Goal: Information Seeking & Learning: Learn about a topic

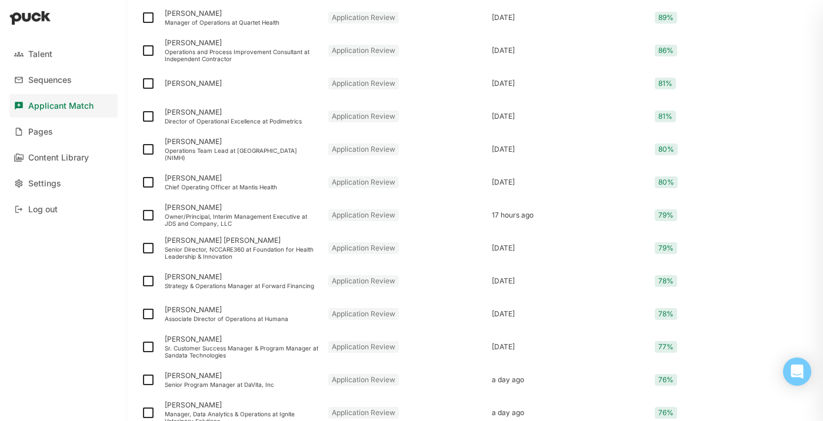
scroll to position [277, 0]
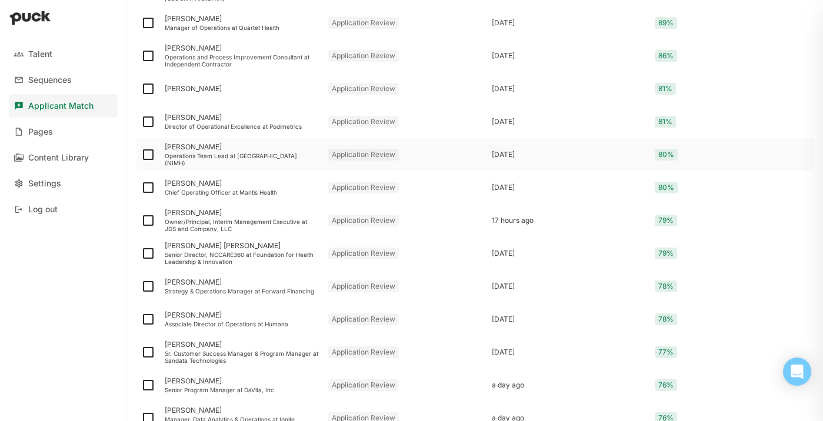
click at [251, 147] on div "[PERSON_NAME]" at bounding box center [242, 147] width 154 height 8
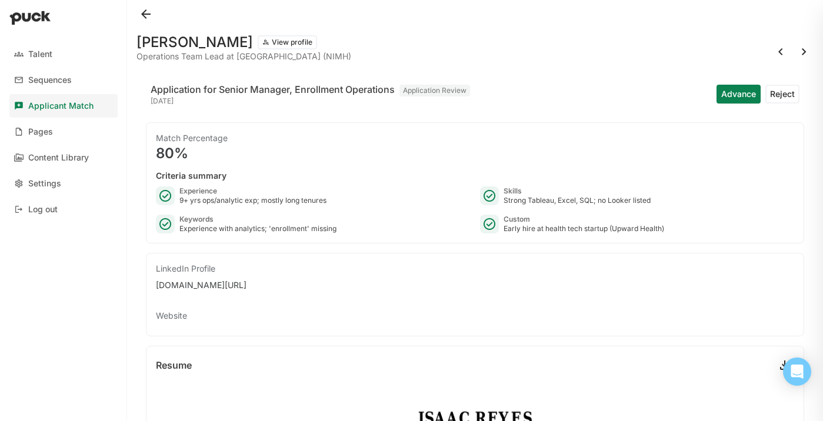
click at [147, 10] on button at bounding box center [146, 14] width 19 height 19
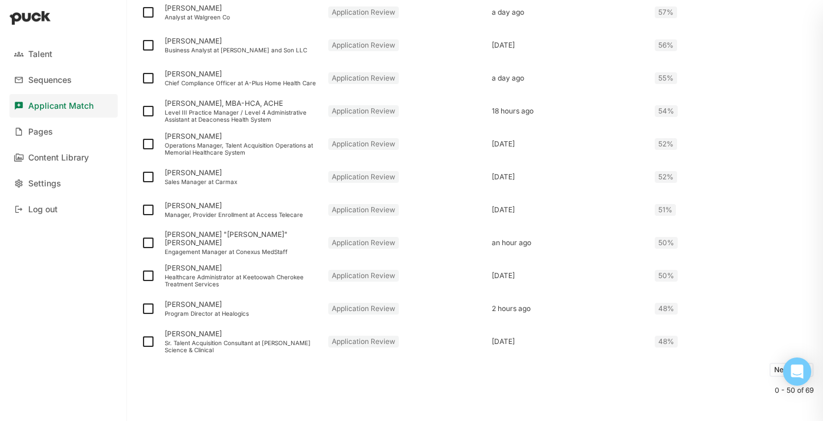
scroll to position [1520, 0]
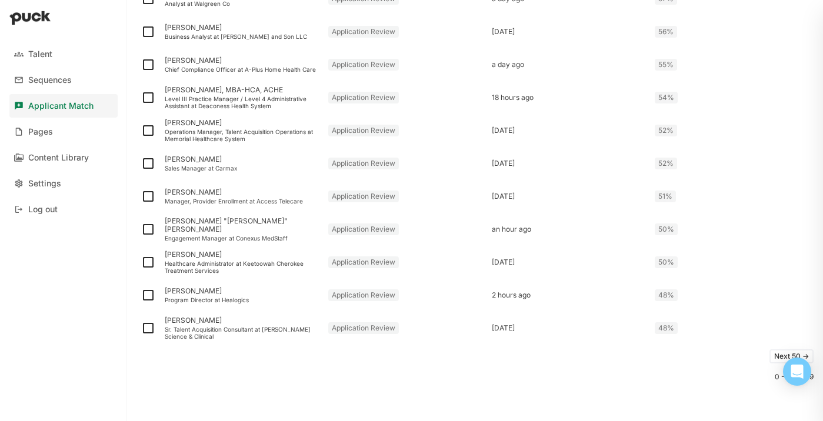
click at [772, 357] on button "Next 50 ->" at bounding box center [792, 357] width 44 height 14
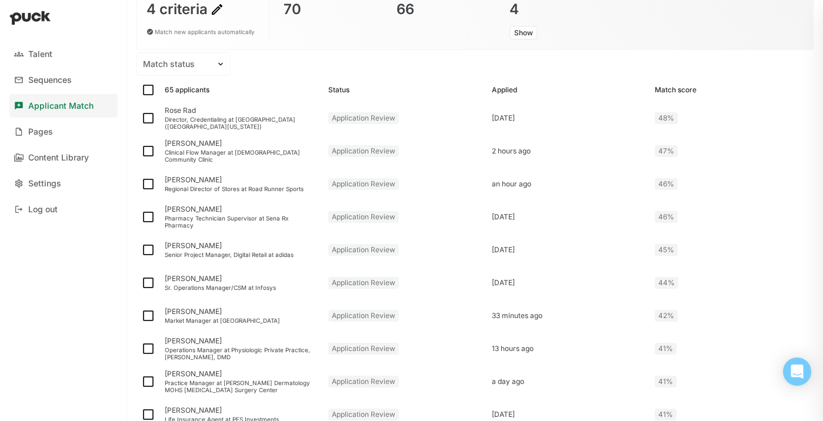
scroll to position [89, 0]
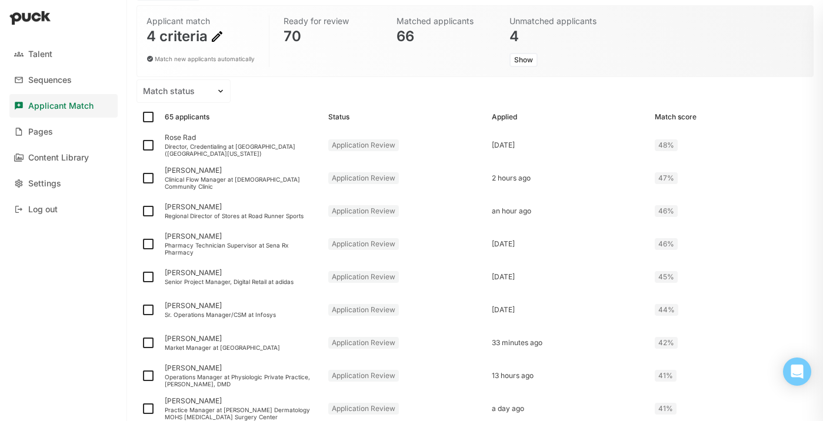
click at [47, 114] on link "Applicant Match" at bounding box center [63, 106] width 108 height 24
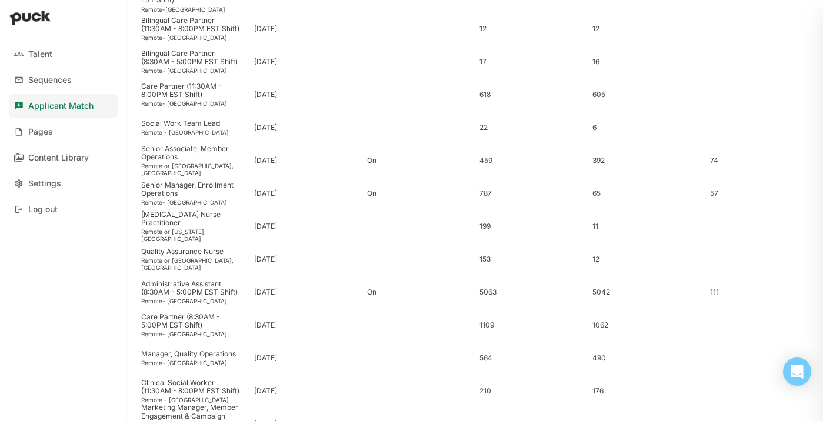
scroll to position [326, 0]
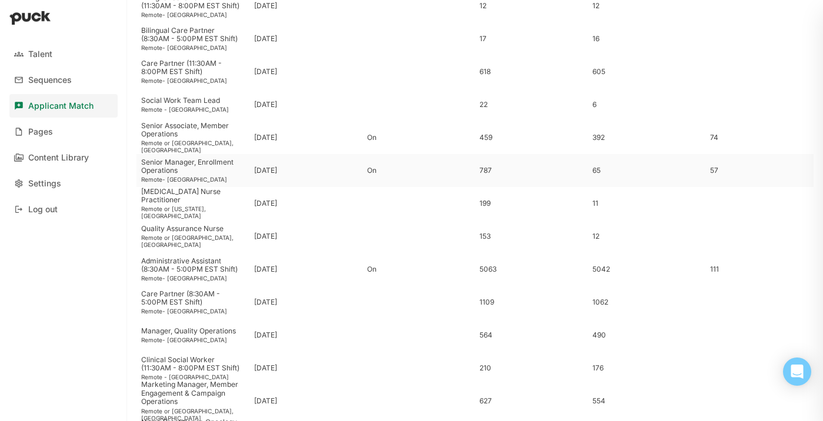
click at [232, 169] on div "Senior Manager, Enrollment Operations" at bounding box center [193, 166] width 104 height 17
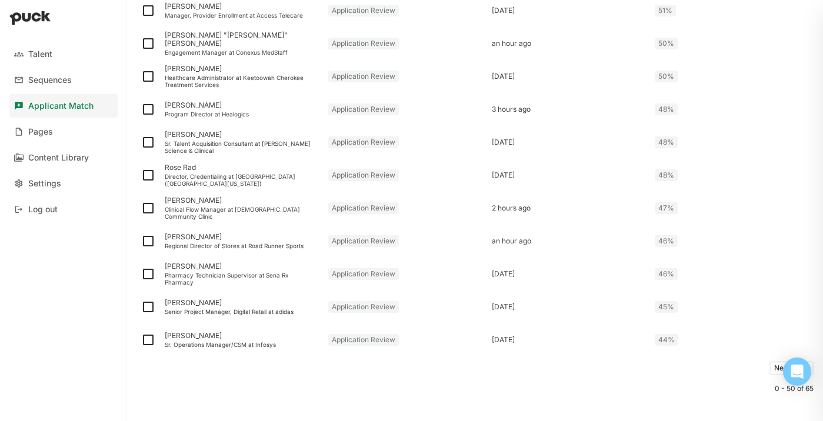
scroll to position [1520, 0]
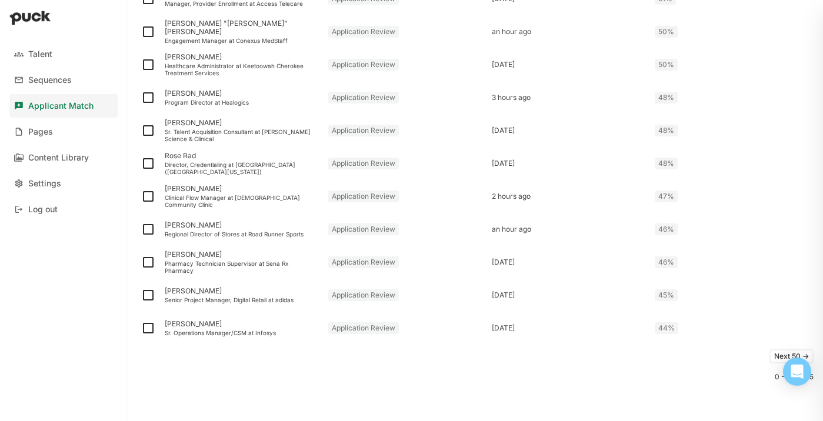
click at [771, 350] on button "Next 50 ->" at bounding box center [792, 357] width 44 height 14
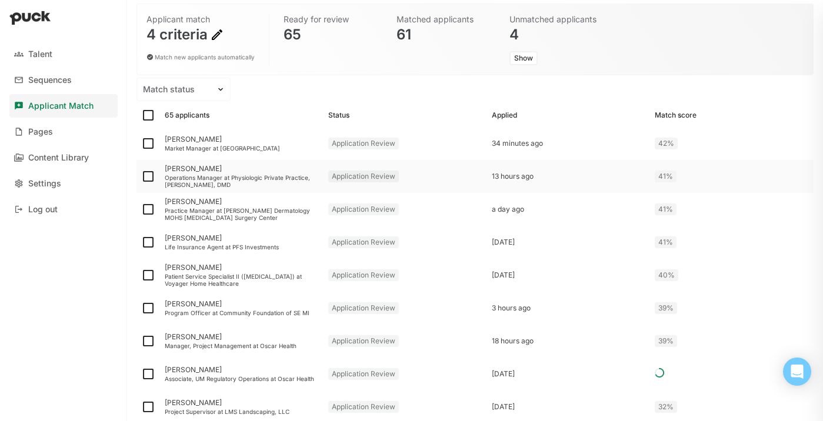
scroll to position [367, 0]
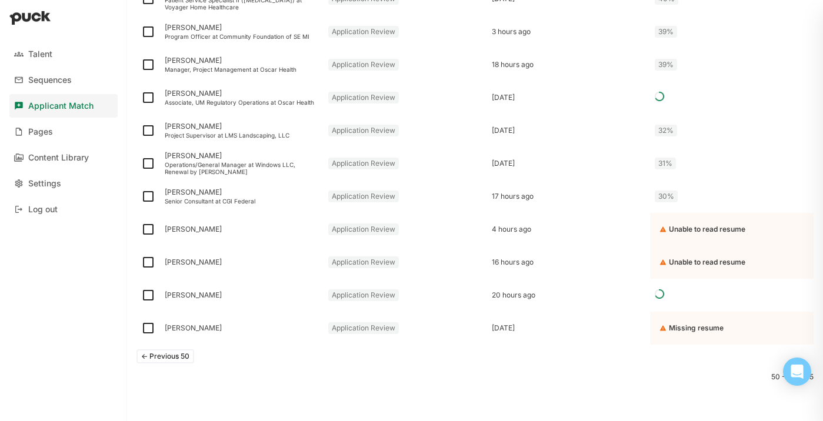
click at [182, 356] on button "<- Previous 50" at bounding box center [166, 357] width 58 height 14
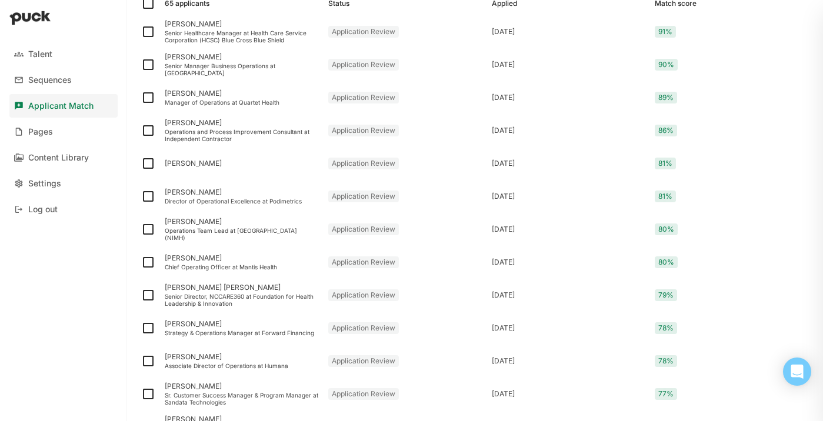
scroll to position [1520, 0]
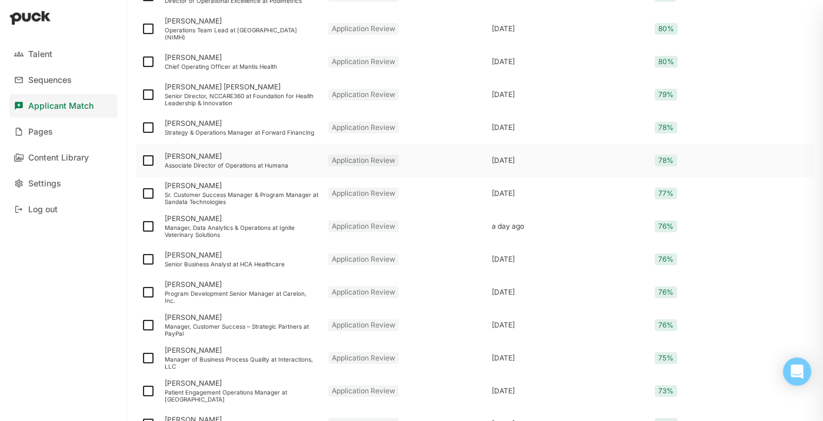
click at [274, 161] on div "[PERSON_NAME] Associate Director of Operations at [GEOGRAPHIC_DATA]" at bounding box center [242, 160] width 164 height 33
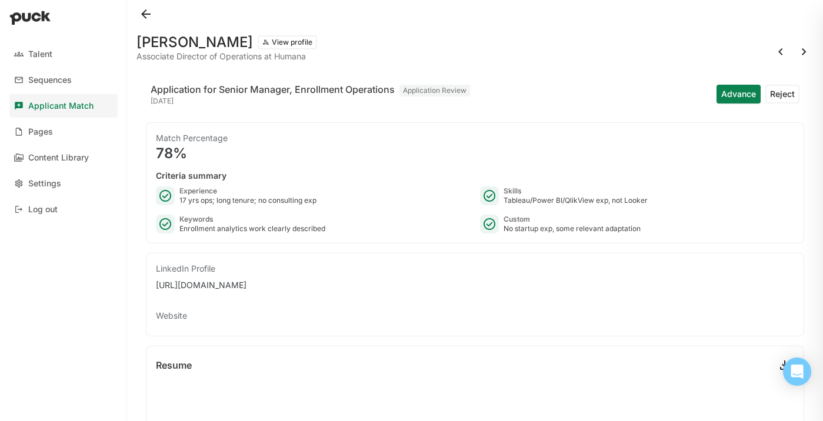
click at [154, 12] on button at bounding box center [146, 14] width 19 height 19
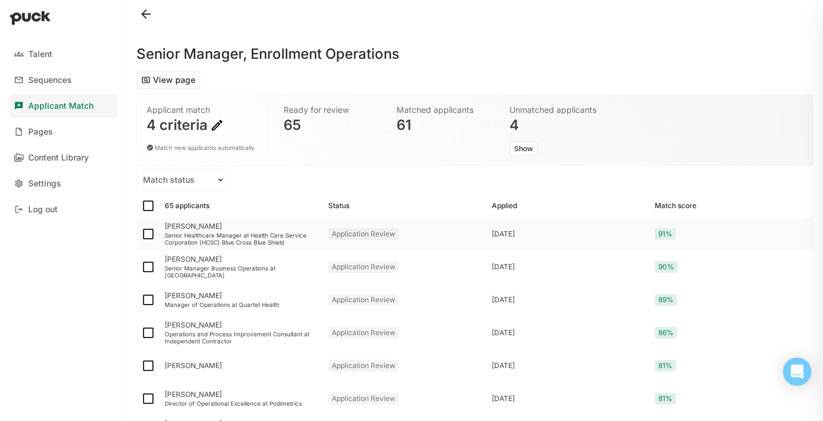
click at [272, 234] on div "Senior Healthcare Manager at Health Care Service Corporation (HCSC) Blue Cross …" at bounding box center [242, 239] width 154 height 14
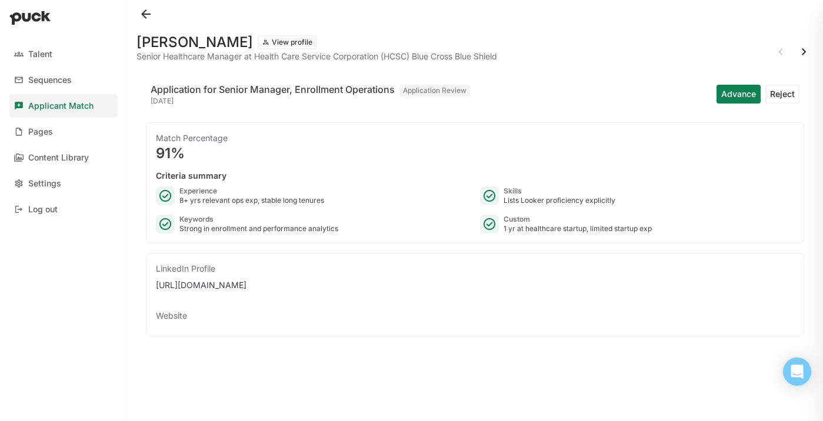
click at [146, 15] on button at bounding box center [146, 14] width 19 height 19
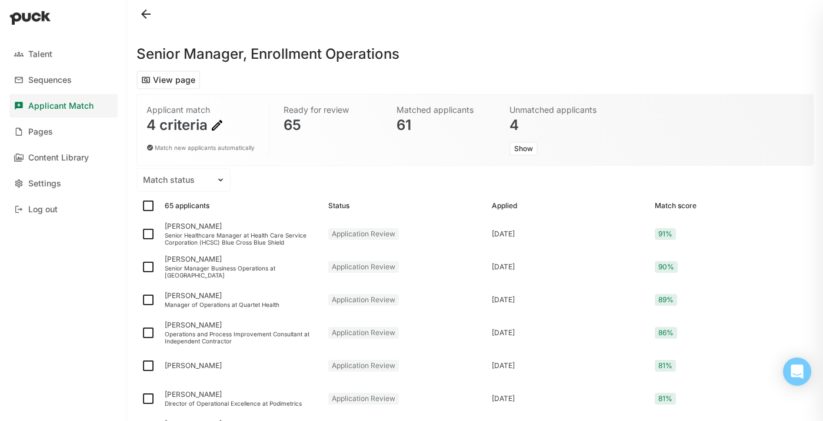
scroll to position [9, 0]
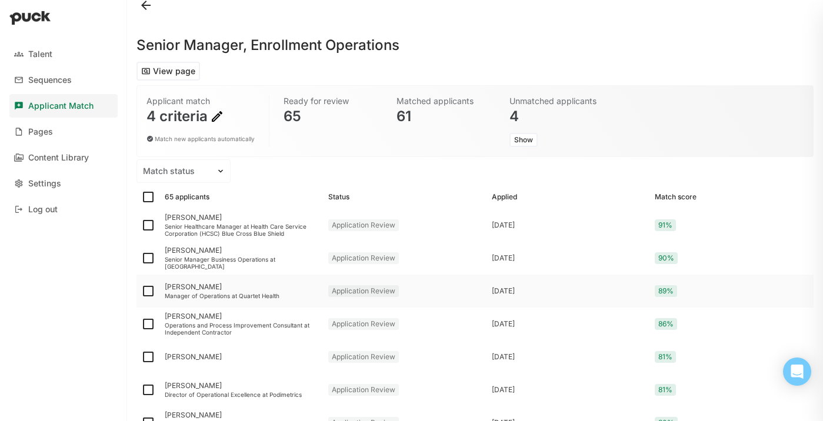
click at [193, 294] on div "Manager of Operations at Quartet Health" at bounding box center [242, 295] width 154 height 7
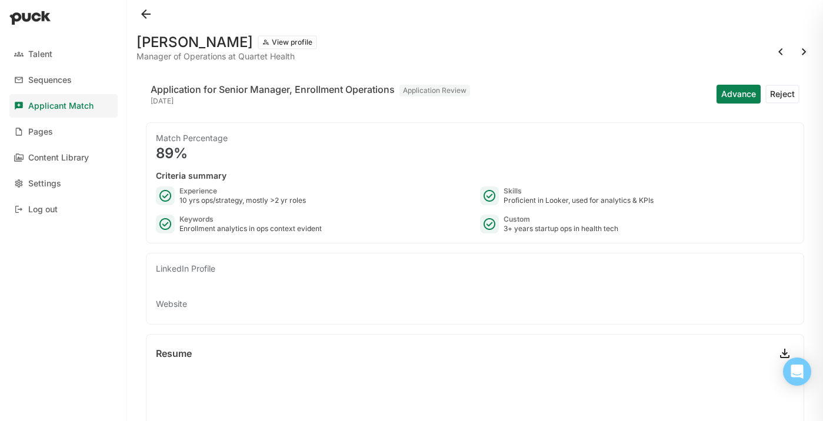
click at [145, 9] on button at bounding box center [146, 14] width 19 height 19
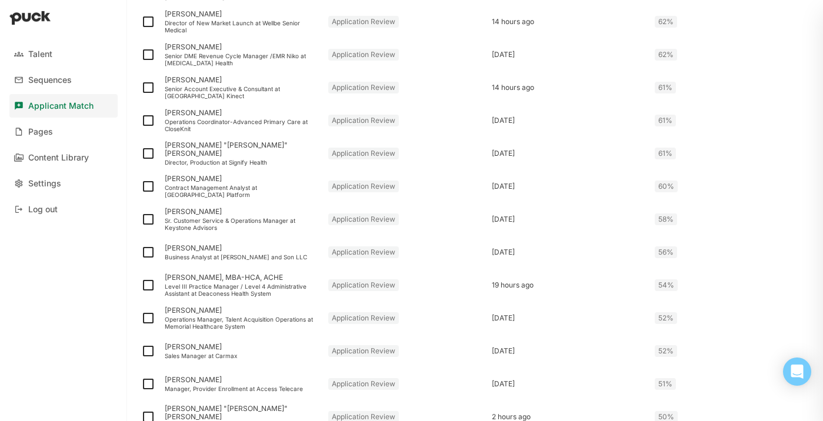
scroll to position [1144, 0]
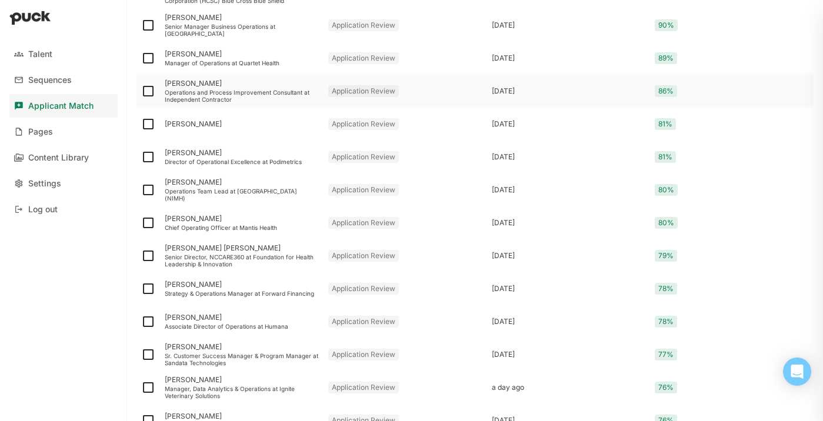
click at [199, 91] on div "Operations and Process Improvement Consultant at Independent Contractor" at bounding box center [242, 96] width 154 height 14
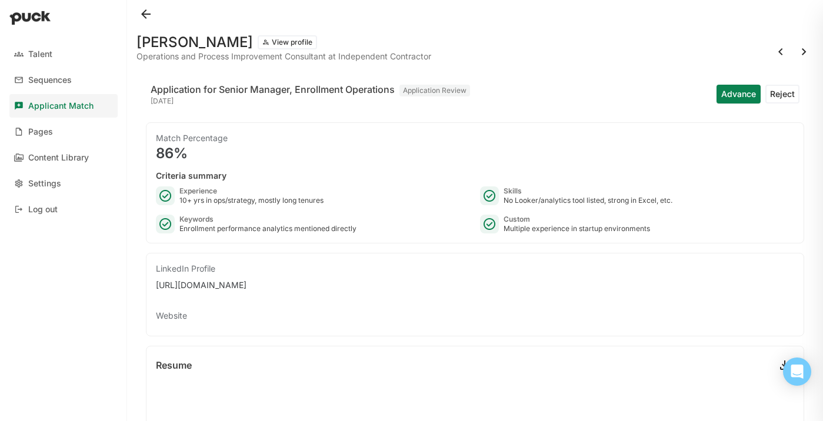
click at [146, 18] on button at bounding box center [146, 14] width 19 height 19
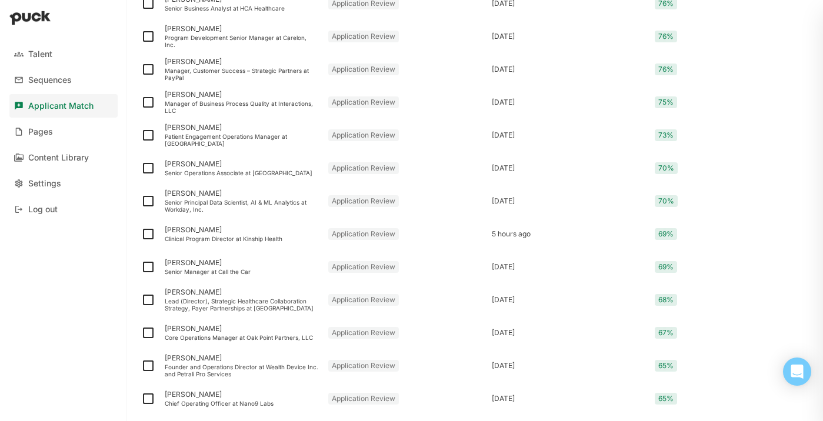
scroll to position [662, 0]
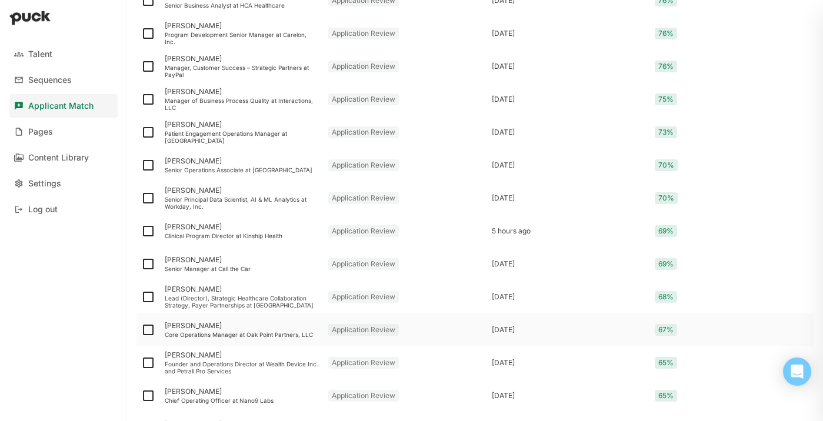
click at [235, 327] on div "[PERSON_NAME]" at bounding box center [242, 326] width 154 height 8
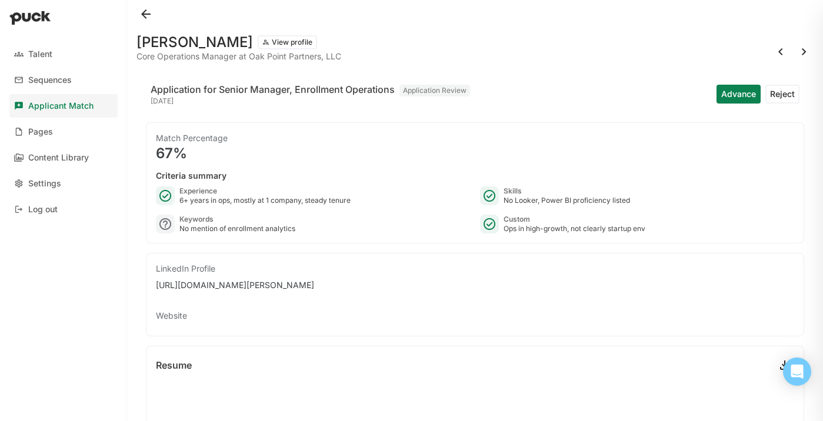
click at [144, 11] on button at bounding box center [146, 14] width 19 height 19
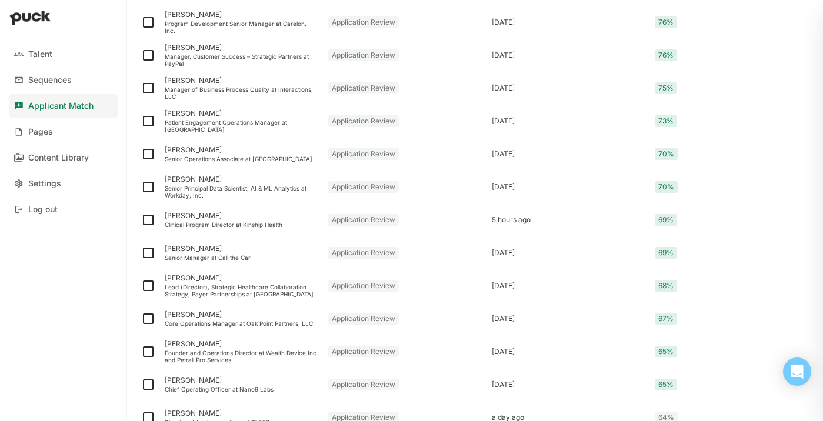
scroll to position [674, 0]
click at [231, 287] on div "Lead (Director), Strategic Healthcare Collaboration Strategy, Payer Partnership…" at bounding box center [242, 289] width 154 height 14
